Goal: Navigation & Orientation: Find specific page/section

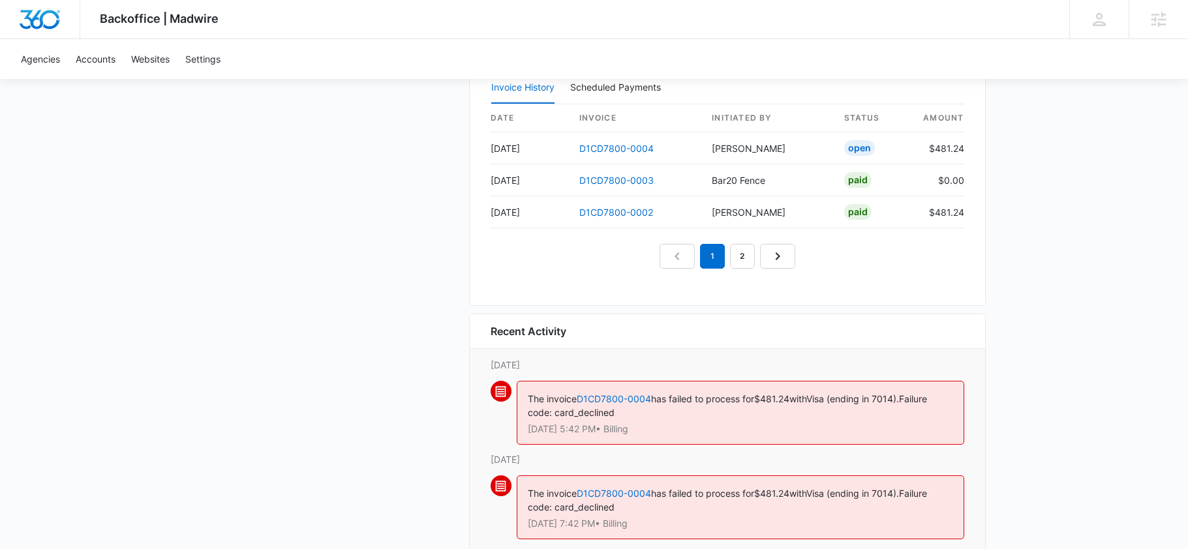
scroll to position [1416, 0]
click at [749, 260] on link "2" at bounding box center [742, 258] width 25 height 25
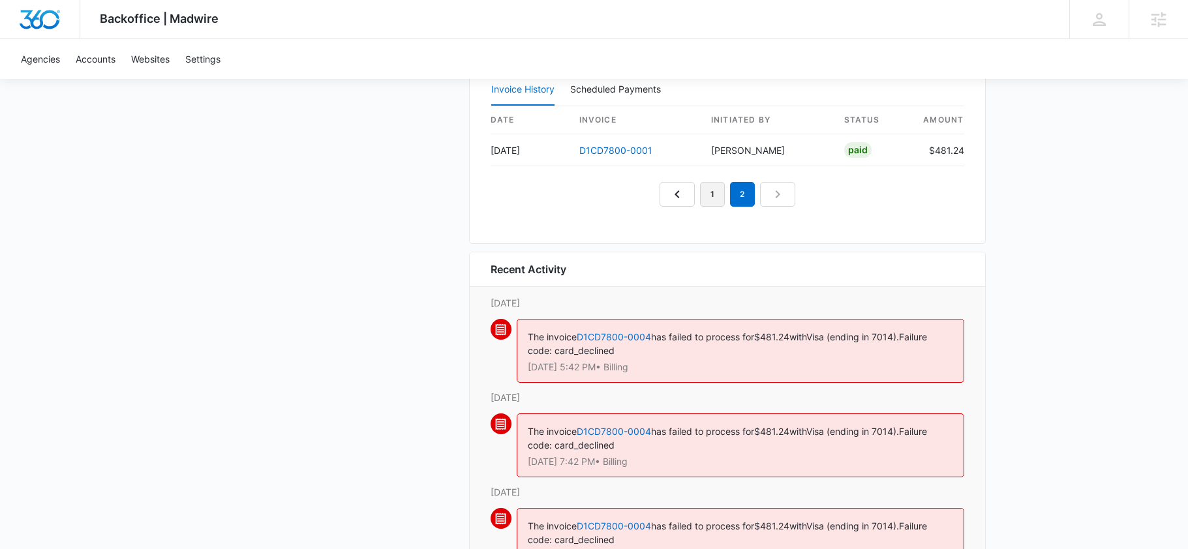
click at [721, 204] on link "1" at bounding box center [712, 194] width 25 height 25
